Goal: Check status: Check status

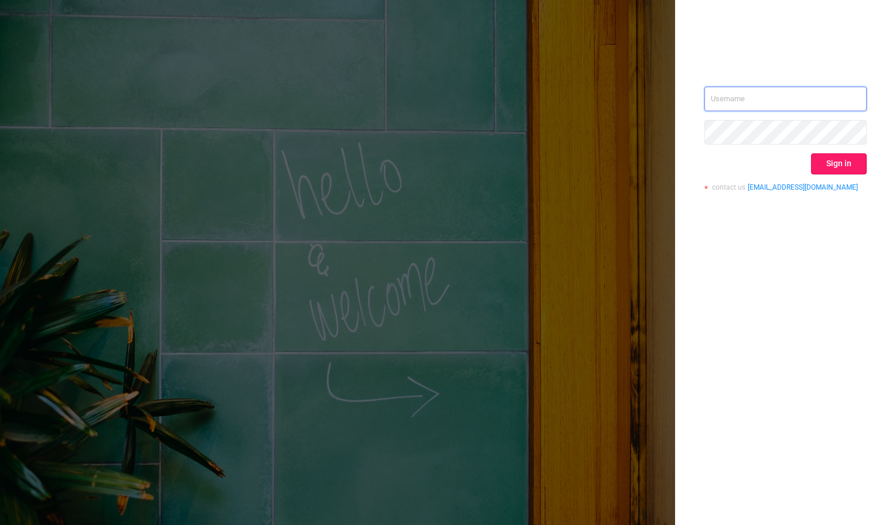
type input "[PERSON_NAME][EMAIL_ADDRESS][DOMAIN_NAME]"
click at [838, 165] on button "Sign in" at bounding box center [839, 163] width 56 height 21
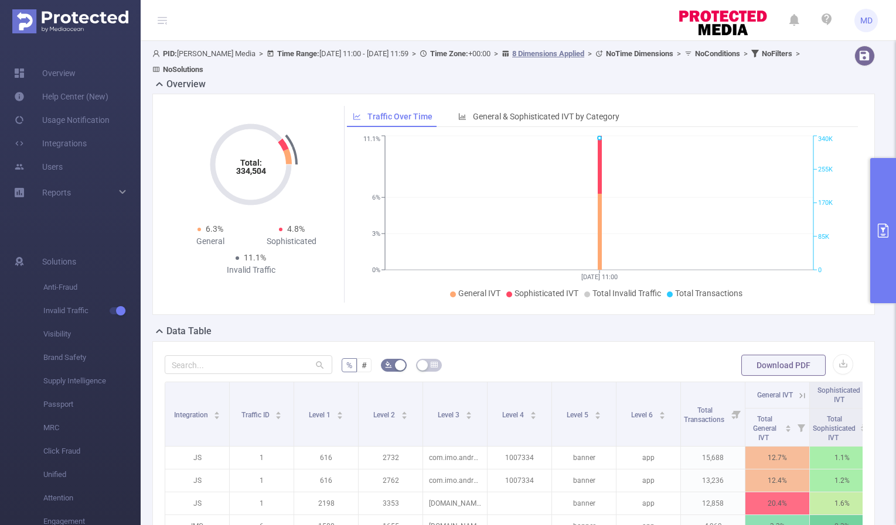
click at [878, 237] on icon "primary" at bounding box center [883, 231] width 11 height 14
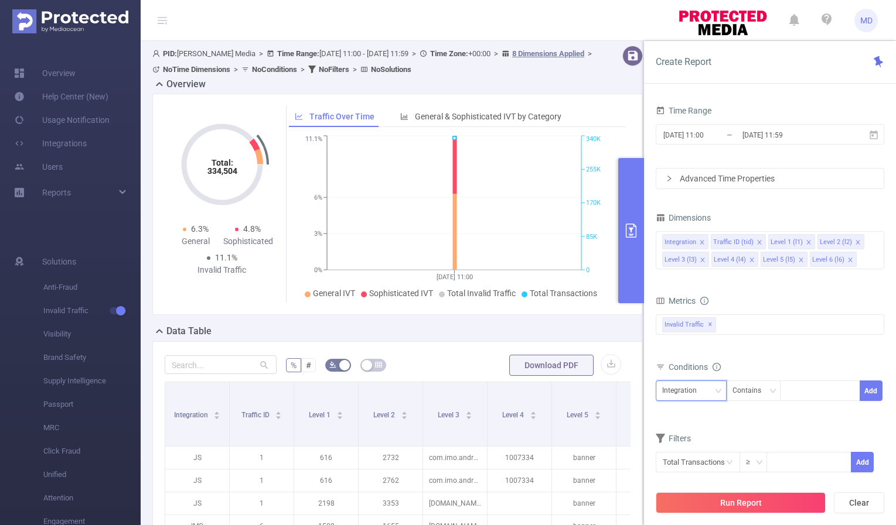
click at [715, 395] on div "Integration" at bounding box center [691, 390] width 58 height 19
click at [702, 334] on li "Level 4 (l4)" at bounding box center [690, 331] width 71 height 19
click at [788, 391] on input at bounding box center [788, 391] width 5 height 15
paste input "218077"
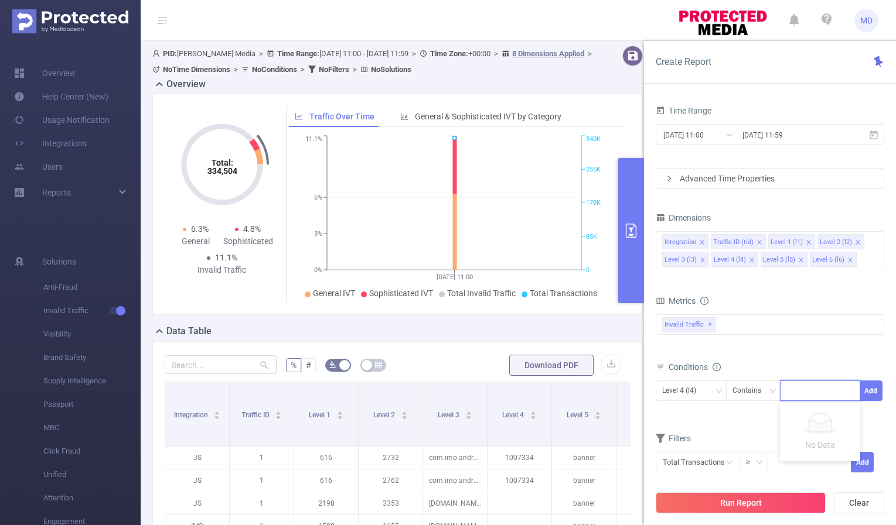
type input "218077"
click at [876, 390] on button "Add" at bounding box center [870, 391] width 23 height 21
click at [698, 133] on input "[DATE] 11:00" at bounding box center [709, 135] width 95 height 16
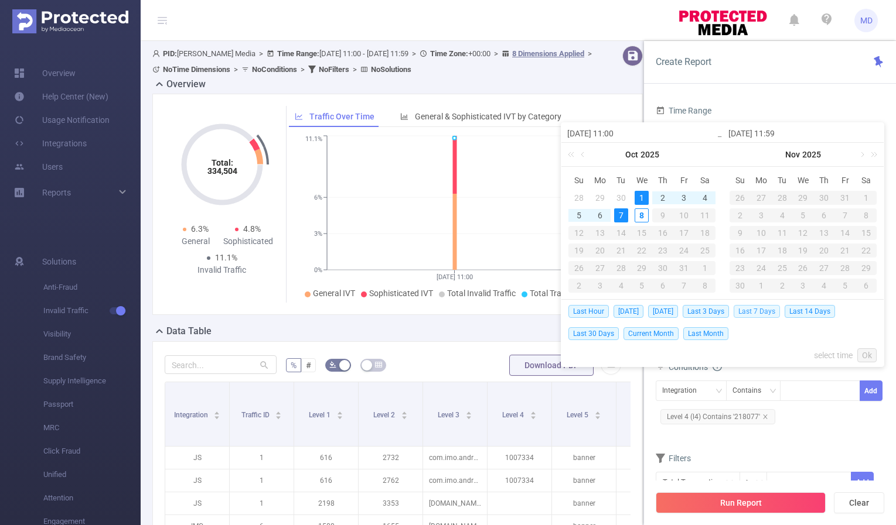
click at [759, 308] on span "Last 7 Days" at bounding box center [756, 311] width 46 height 13
type input "[DATE] 00:00"
type input "[DATE] 23:59"
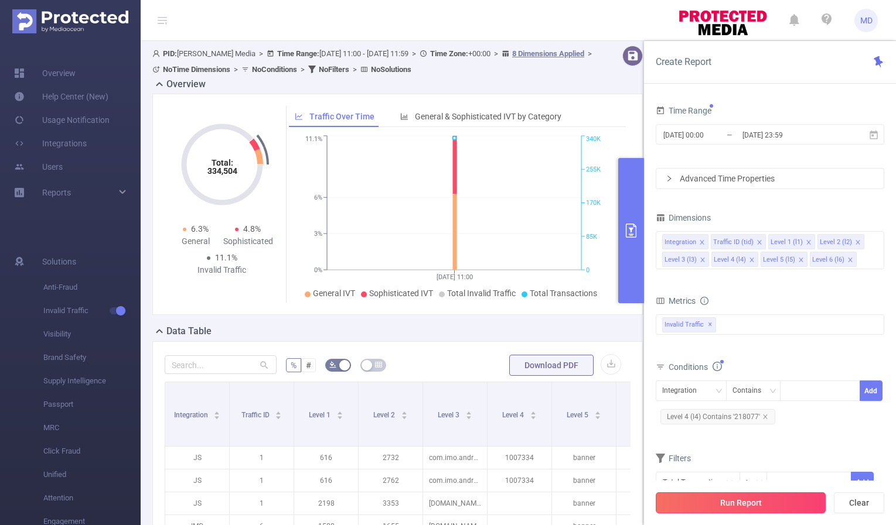
click at [738, 503] on button "Run Report" at bounding box center [740, 503] width 170 height 21
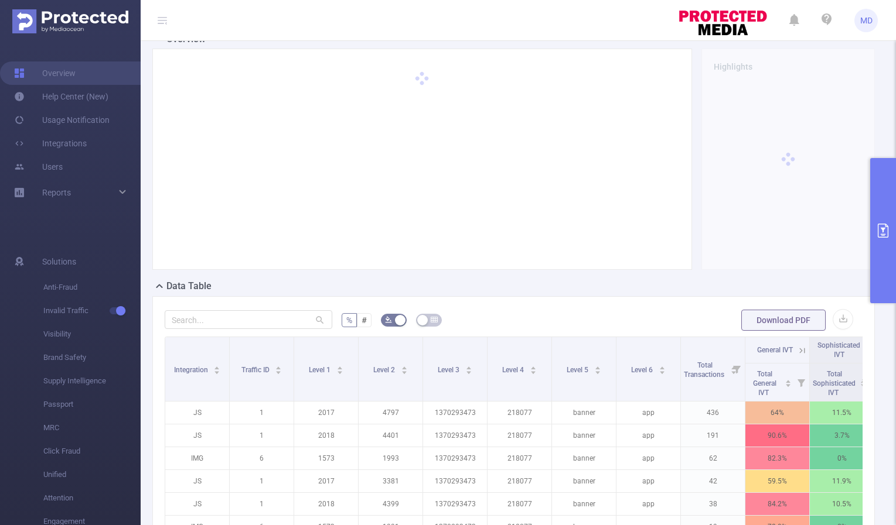
scroll to position [245, 0]
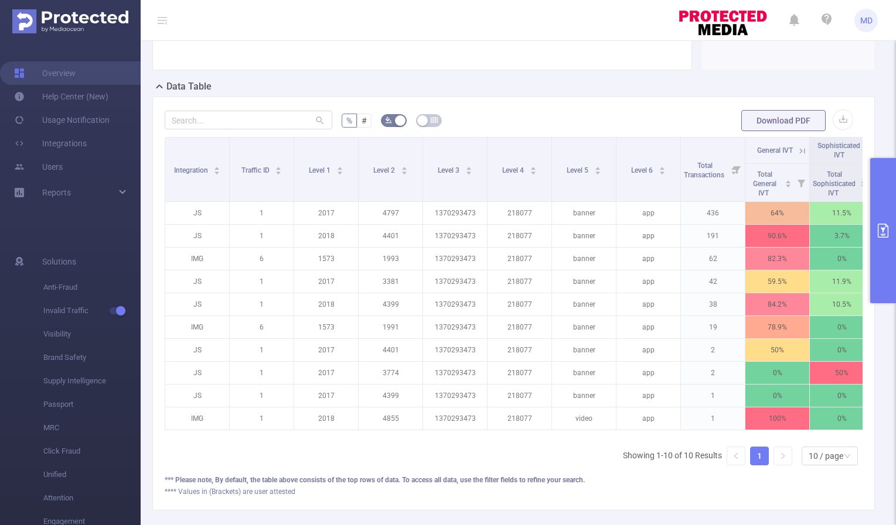
click at [798, 149] on icon at bounding box center [802, 151] width 11 height 11
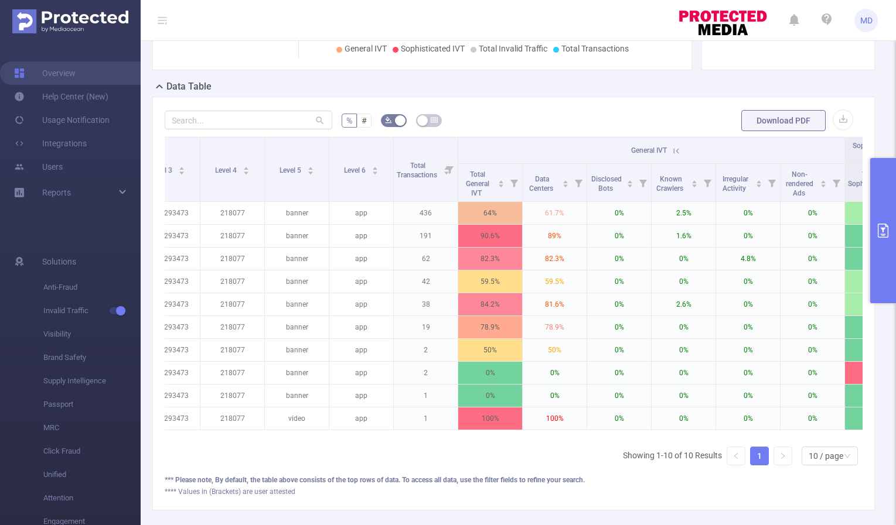
scroll to position [0, 285]
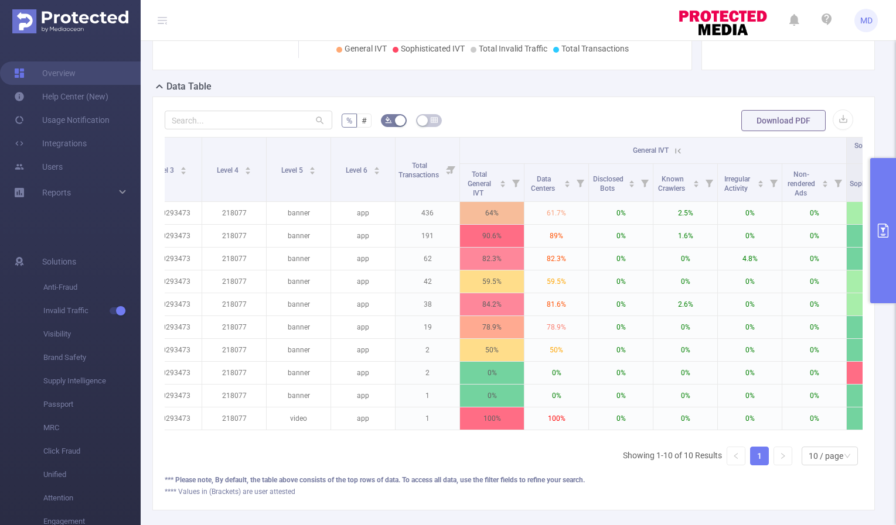
click at [676, 149] on icon at bounding box center [677, 151] width 11 height 11
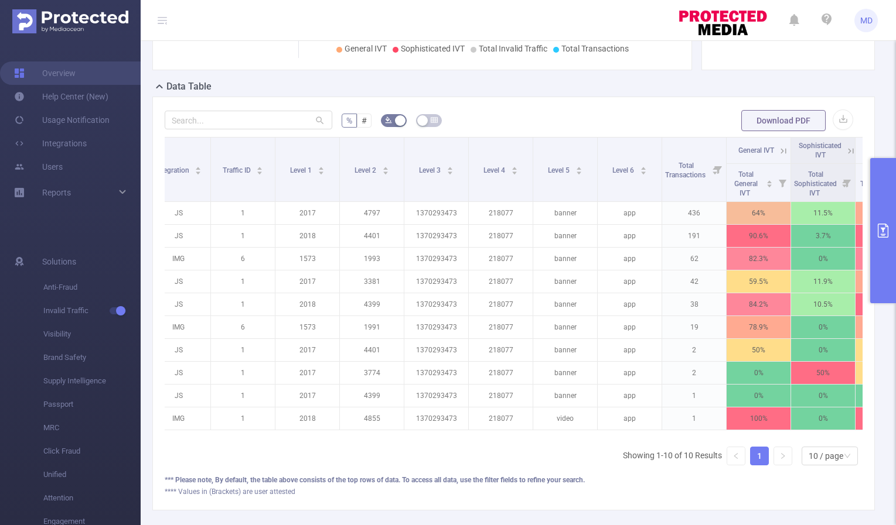
scroll to position [0, 0]
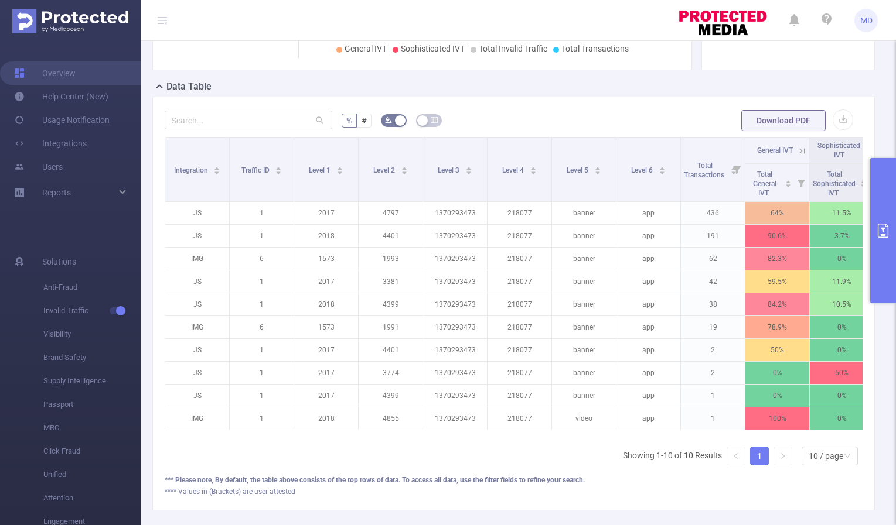
click at [799, 149] on icon at bounding box center [802, 151] width 11 height 11
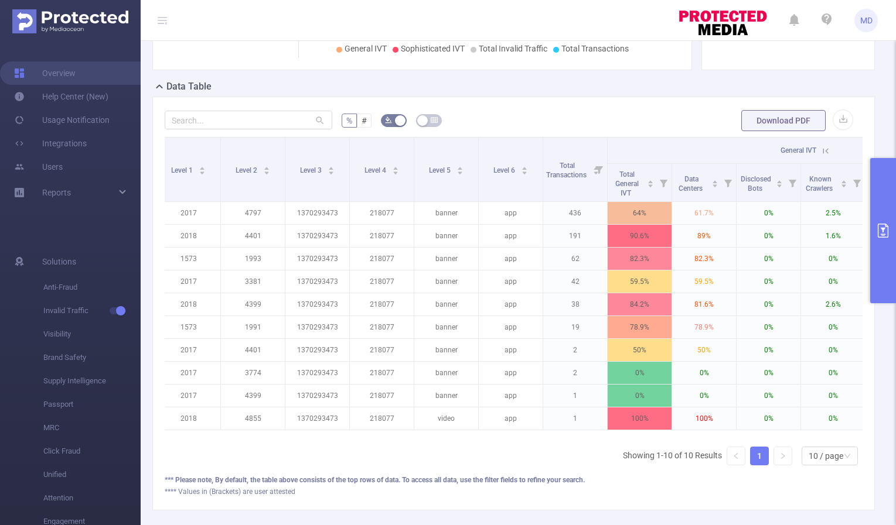
scroll to position [0, 202]
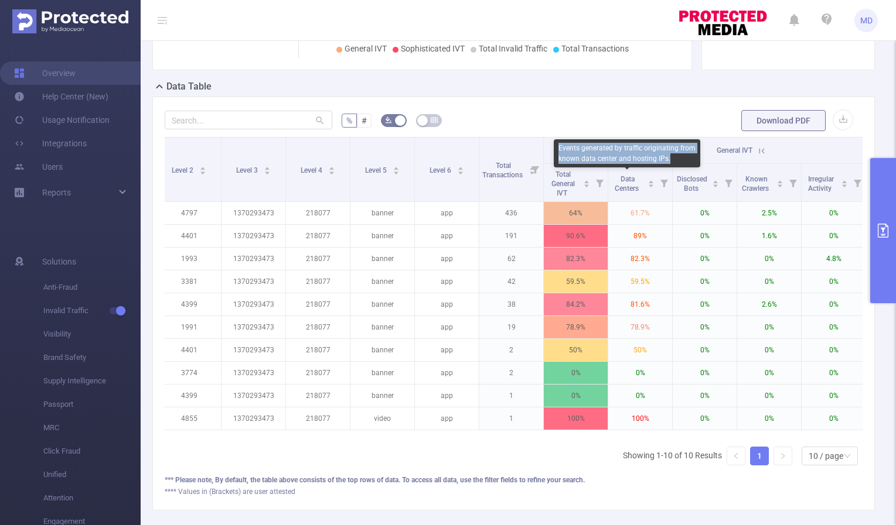
drag, startPoint x: 559, startPoint y: 147, endPoint x: 674, endPoint y: 157, distance: 115.2
click at [674, 157] on div "Events generated by traffic originating from known data center and hosting IPs." at bounding box center [627, 153] width 146 height 28
copy div "Events generated by traffic originating from known data center and hosting IPs."
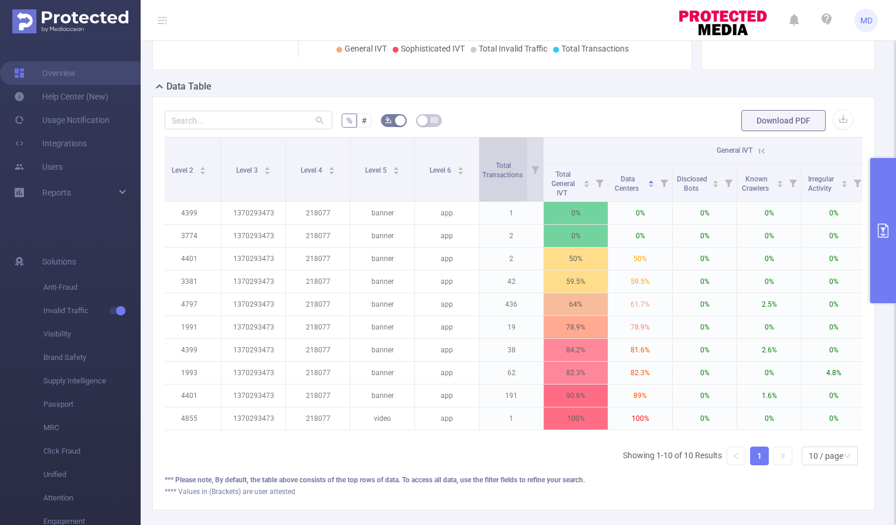
click at [497, 159] on div "Total Transactions" at bounding box center [508, 169] width 53 height 21
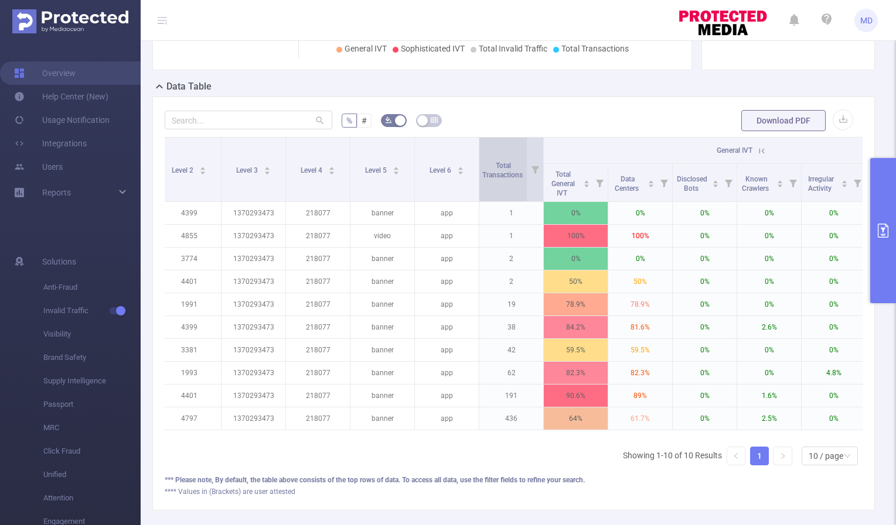
click at [497, 159] on div "Total Transactions" at bounding box center [508, 169] width 53 height 21
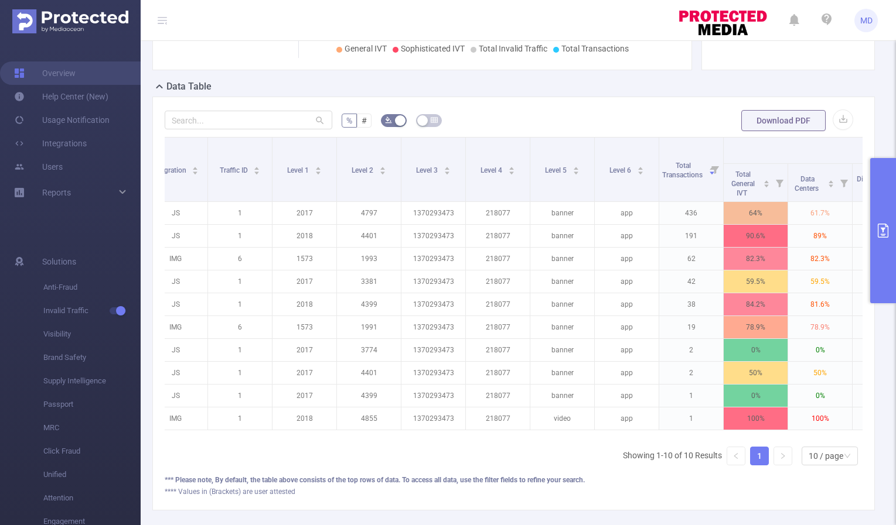
scroll to position [0, 0]
